Goal: Transaction & Acquisition: Purchase product/service

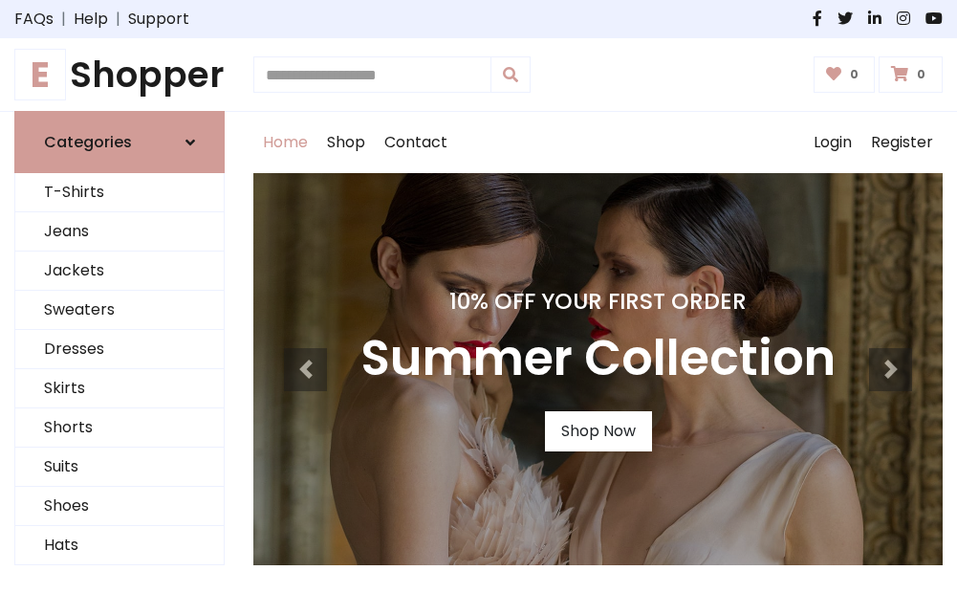
click at [478, 307] on h4 "10% Off Your First Order" at bounding box center [597, 301] width 475 height 27
click at [597, 431] on link "Shop Now" at bounding box center [598, 431] width 107 height 40
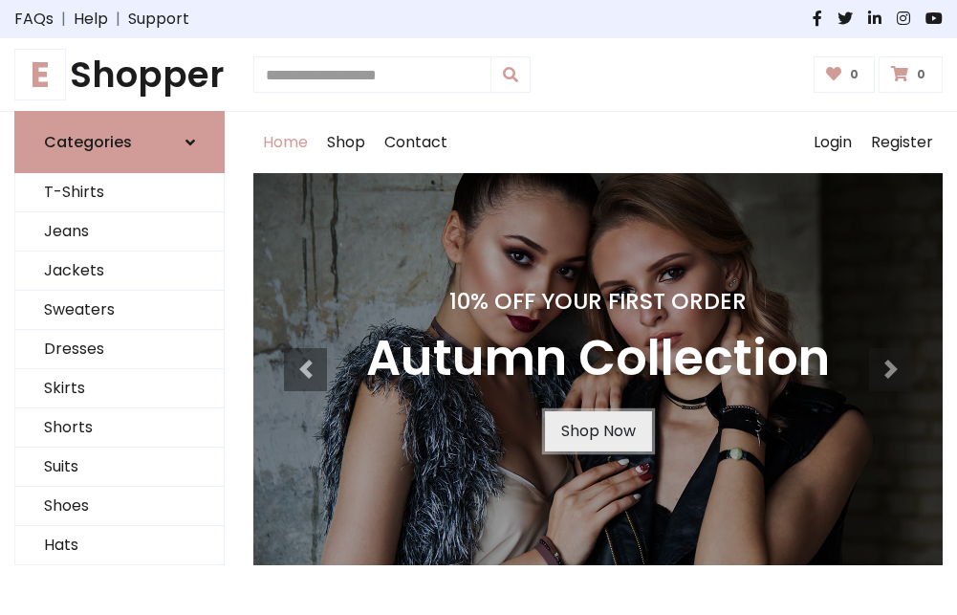
click at [597, 431] on link "Shop Now" at bounding box center [598, 431] width 107 height 40
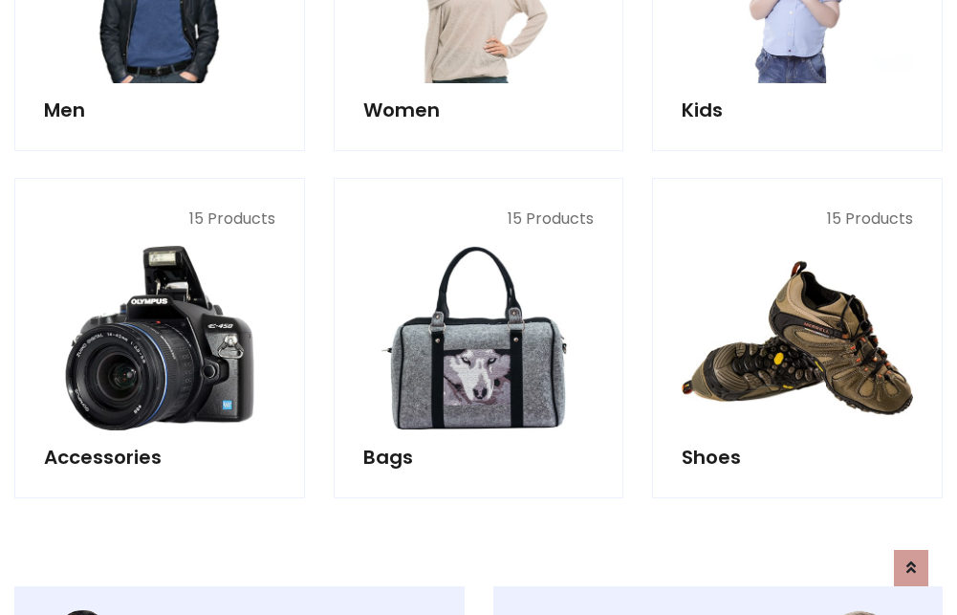
scroll to position [1906, 0]
